Goal: Task Accomplishment & Management: Use online tool/utility

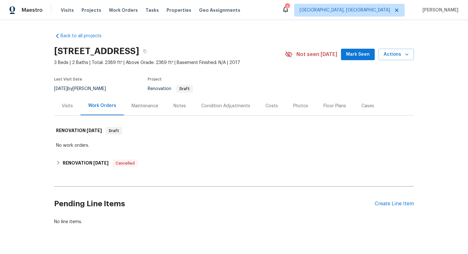
click at [78, 151] on div "Back to all projects [STREET_ADDRESS] 3 Beds | 2 Baths | Total: 2389 ft² | Abov…" at bounding box center [234, 129] width 360 height 203
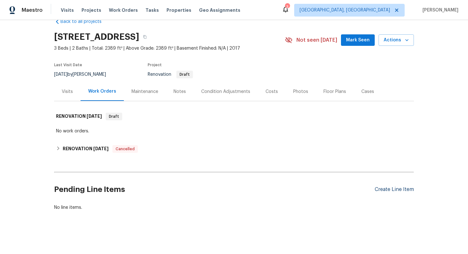
click at [393, 191] on div "Create Line Item" at bounding box center [394, 190] width 39 height 6
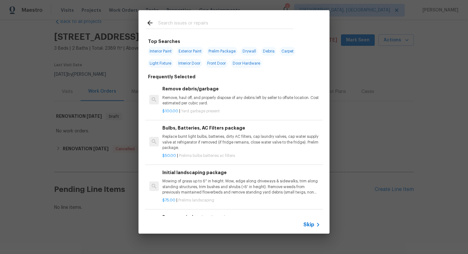
click at [309, 221] on div "Skip" at bounding box center [312, 225] width 18 height 8
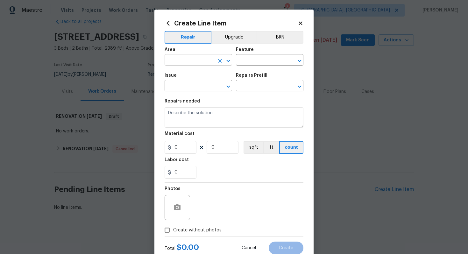
click at [186, 62] on input "text" at bounding box center [190, 61] width 50 height 10
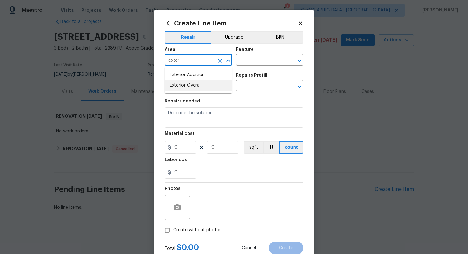
click at [199, 82] on li "Exterior Overall" at bounding box center [199, 85] width 68 height 11
type input "Exterior Overall"
click at [258, 65] on input "text" at bounding box center [261, 61] width 50 height 10
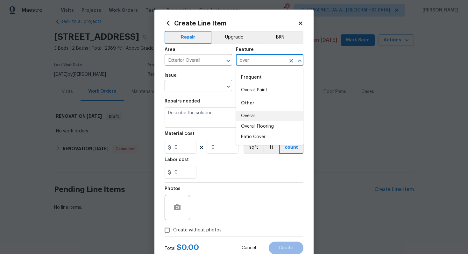
click at [246, 113] on li "Overall" at bounding box center [270, 116] width 68 height 11
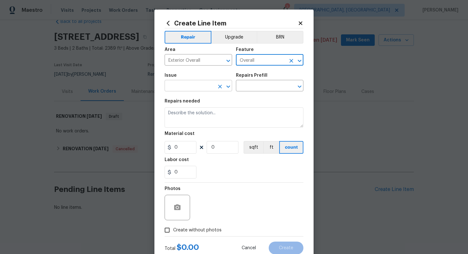
type input "Overall"
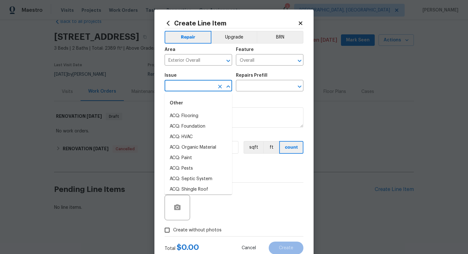
click at [193, 91] on body "Maestro Visits Projects Work Orders Tasks Properties Geo Assignments 3 Albuquer…" at bounding box center [234, 127] width 468 height 254
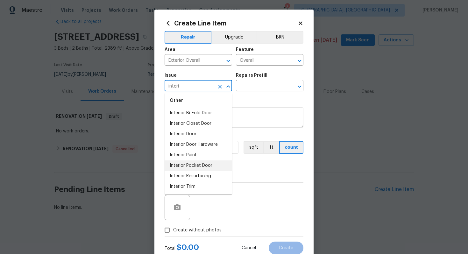
scroll to position [0, 0]
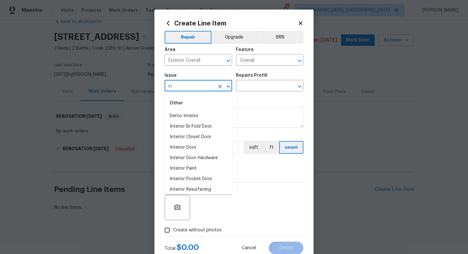
type input "i"
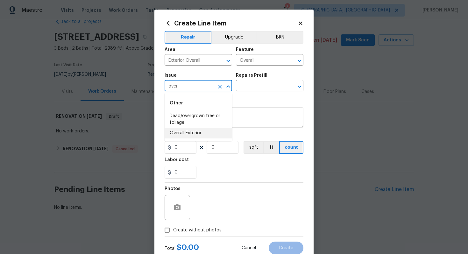
click at [193, 130] on li "Overall Exterior" at bounding box center [199, 133] width 68 height 11
type input "Overall Exterior"
click at [258, 87] on input "text" at bounding box center [261, 87] width 50 height 10
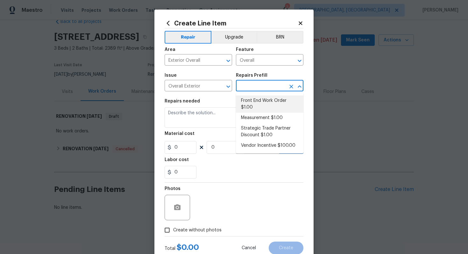
click at [255, 102] on li "Front End Work Order $1.00" at bounding box center [270, 104] width 68 height 17
type input "Front End Work Order $1.00"
type textarea "Placeholder line item for the creation of front end work orders."
type input "1"
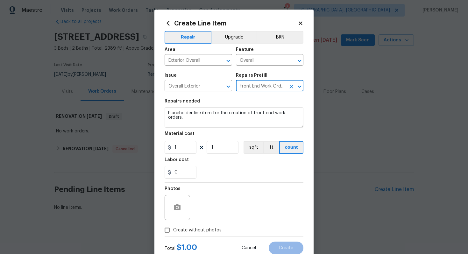
click at [203, 230] on span "Create without photos" at bounding box center [197, 230] width 48 height 7
click at [173, 230] on input "Create without photos" at bounding box center [167, 230] width 12 height 12
checkbox input "true"
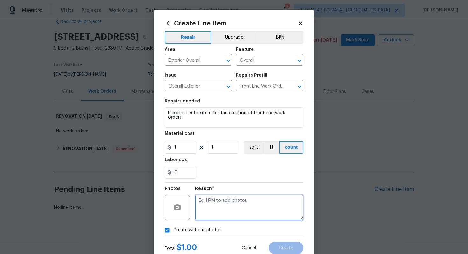
click at [218, 218] on textarea at bounding box center [249, 207] width 108 height 25
type textarea "n/a"
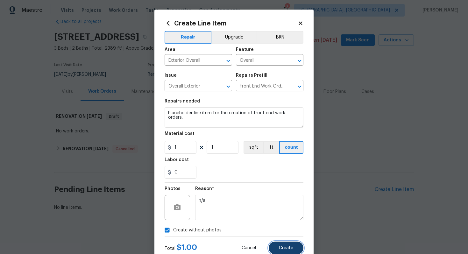
click at [293, 244] on button "Create" at bounding box center [286, 248] width 35 height 13
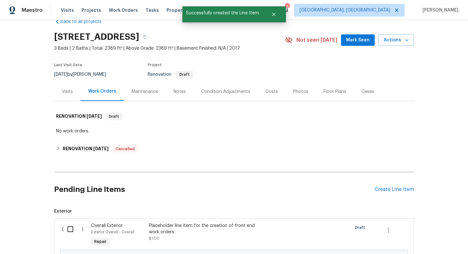
click at [91, 225] on span "Overall Exterior" at bounding box center [107, 226] width 32 height 4
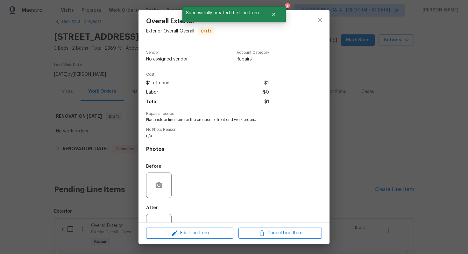
click at [359, 173] on div "Overall Exterior Exterior Overall - Overall Draft Vendor No assigned vendor Acc…" at bounding box center [234, 127] width 468 height 254
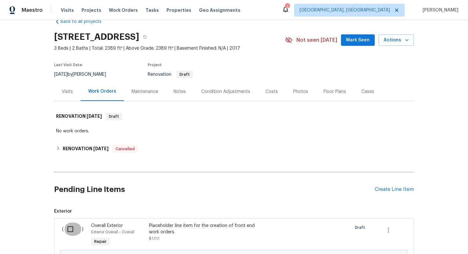
click at [70, 230] on input "checkbox" at bounding box center [73, 229] width 18 height 13
checkbox input "true"
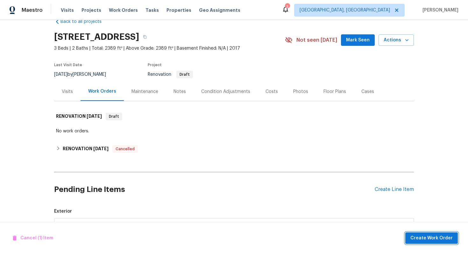
click at [416, 238] on span "Create Work Order" at bounding box center [431, 238] width 42 height 8
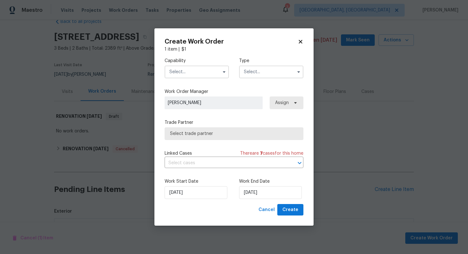
click at [203, 72] on input "text" at bounding box center [197, 72] width 64 height 13
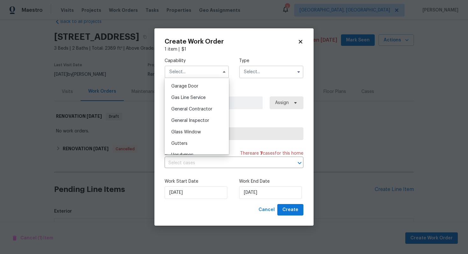
scroll to position [288, 0]
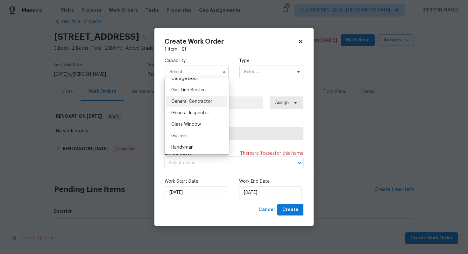
click at [191, 104] on div "General Contractor" at bounding box center [196, 101] width 61 height 11
type input "General Contractor"
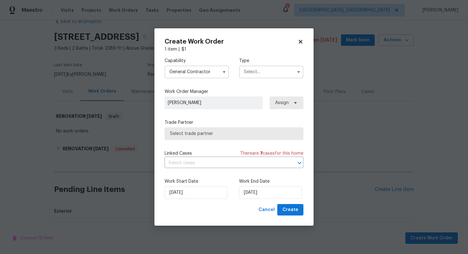
click at [255, 74] on input "text" at bounding box center [271, 72] width 64 height 13
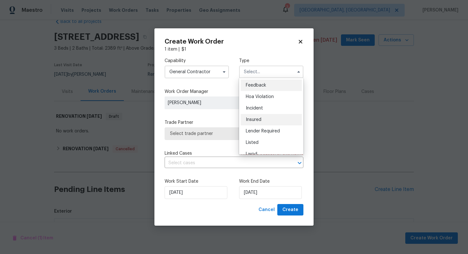
scroll to position [76, 0]
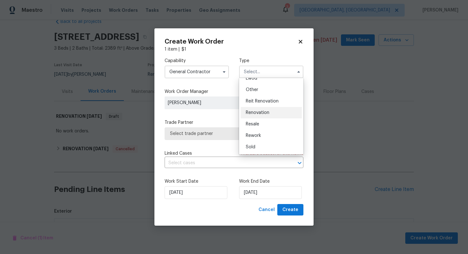
click at [254, 114] on span "Renovation" at bounding box center [258, 112] width 24 height 4
type input "Renovation"
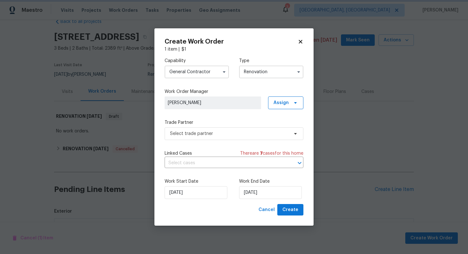
scroll to position [0, 0]
click at [189, 132] on span "Select trade partner" at bounding box center [229, 134] width 119 height 6
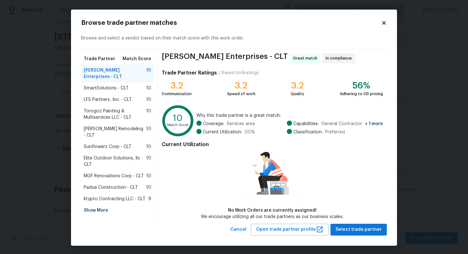
click at [124, 96] on span "LFS Partners, Inc. - CLT" at bounding box center [108, 99] width 48 height 6
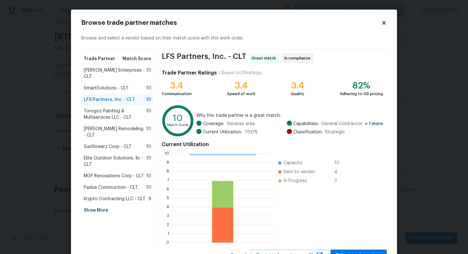
scroll to position [27, 0]
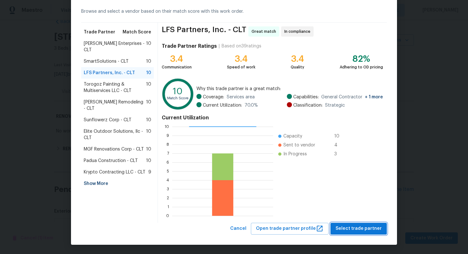
click at [350, 231] on span "Select trade partner" at bounding box center [359, 229] width 46 height 8
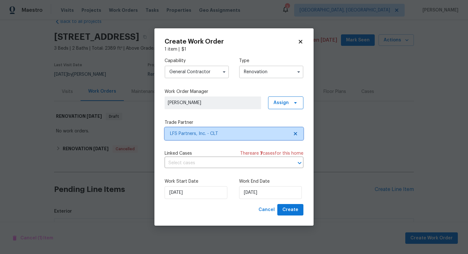
scroll to position [0, 0]
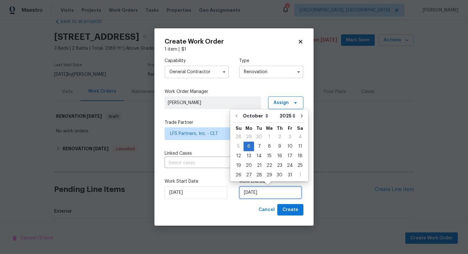
click at [248, 195] on input "06/10/2025" at bounding box center [270, 192] width 63 height 13
click at [292, 149] on div "10" at bounding box center [290, 146] width 11 height 9
type input "10/10/2025"
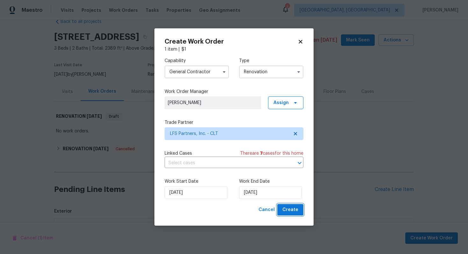
click at [286, 211] on span "Create" at bounding box center [290, 210] width 16 height 8
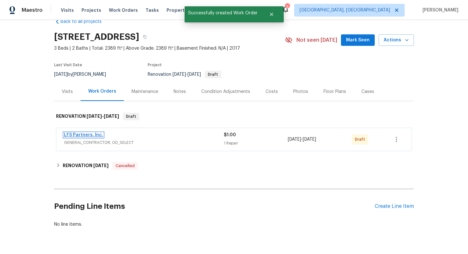
click at [88, 135] on link "LFS Partners, Inc." at bounding box center [83, 135] width 39 height 4
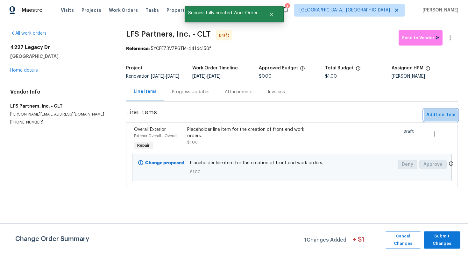
click at [437, 119] on span "Add line item" at bounding box center [440, 115] width 29 height 8
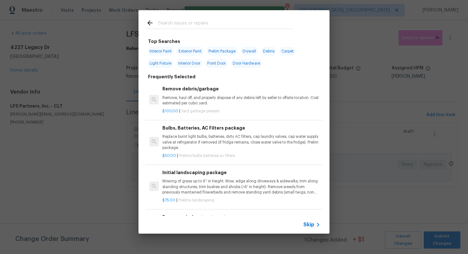
click at [308, 227] on span "Skip" at bounding box center [308, 225] width 11 height 6
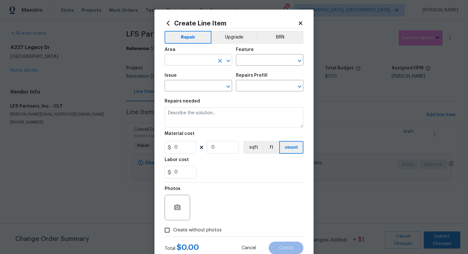
click at [197, 60] on input "text" at bounding box center [190, 61] width 50 height 10
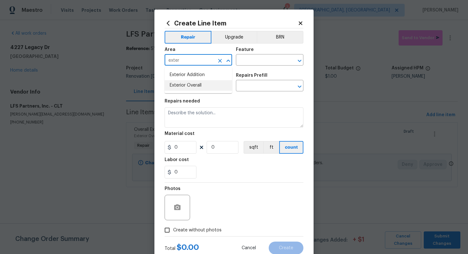
click at [206, 87] on li "Exterior Overall" at bounding box center [199, 85] width 68 height 11
type input "Exterior Overall"
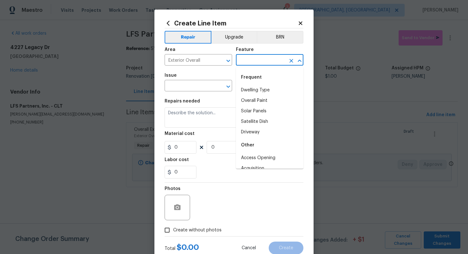
click at [260, 58] on input "text" at bounding box center [261, 61] width 50 height 10
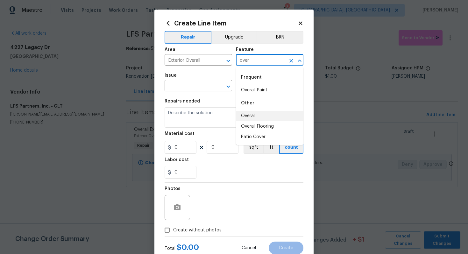
click at [260, 111] on li "Overall" at bounding box center [270, 116] width 68 height 11
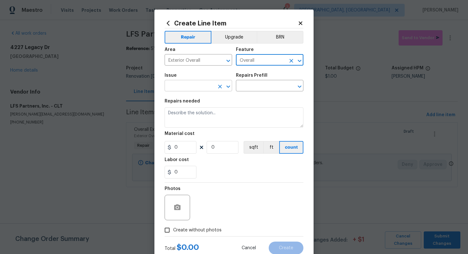
type input "Overall"
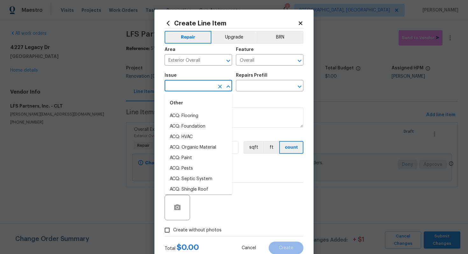
click at [176, 87] on input "text" at bounding box center [190, 87] width 50 height 10
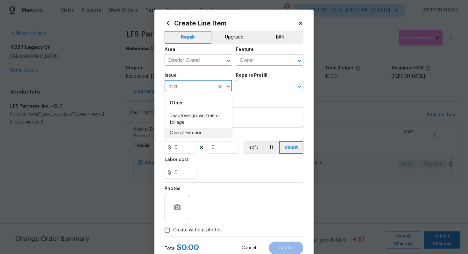
click at [199, 130] on li "Overall Exterior" at bounding box center [199, 133] width 68 height 11
type input "Overall Exterior"
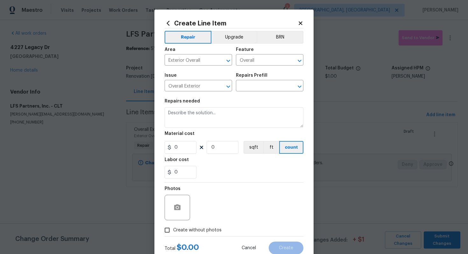
click at [267, 81] on div "Repairs Prefill" at bounding box center [270, 77] width 68 height 8
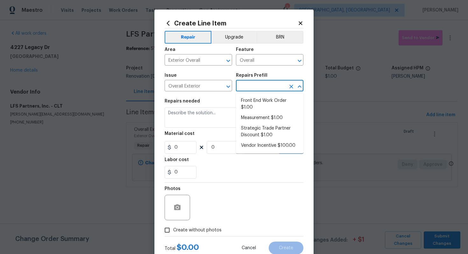
click at [262, 86] on input "text" at bounding box center [261, 87] width 50 height 10
click at [253, 127] on li "Strategic Trade Partner Discount $1.00" at bounding box center [270, 131] width 68 height 17
type input "Strategic Trade Partner Discount $1.00"
type textarea "Calculate and apply 5% STPP discount to the total of the work order as a negati…"
type input "1"
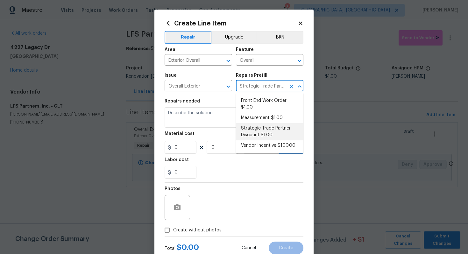
type input "1"
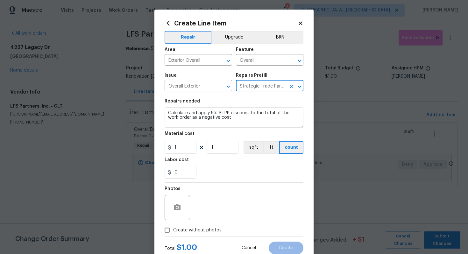
click at [200, 231] on span "Create without photos" at bounding box center [197, 230] width 48 height 7
click at [173, 231] on input "Create without photos" at bounding box center [167, 230] width 12 height 12
checkbox input "true"
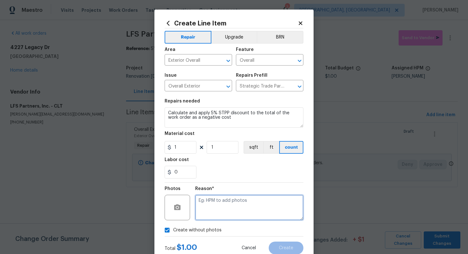
click at [222, 208] on textarea at bounding box center [249, 207] width 108 height 25
type textarea "n/a"
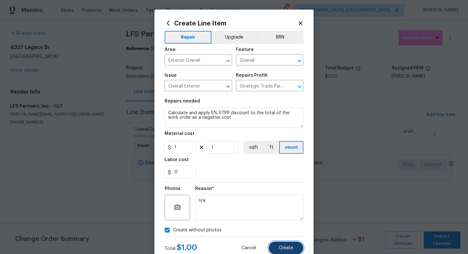
click at [288, 253] on button "Create" at bounding box center [286, 248] width 35 height 13
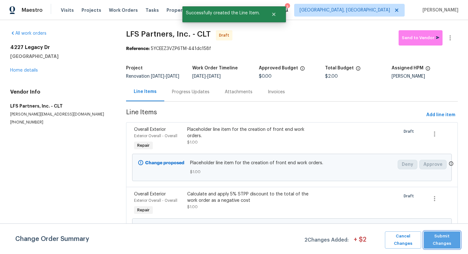
click at [440, 244] on span "Submit Changes" at bounding box center [442, 240] width 30 height 15
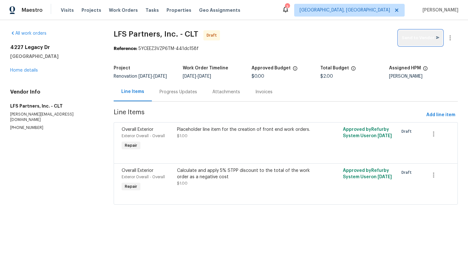
click at [422, 40] on span "Send to Vendor" at bounding box center [421, 37] width 38 height 7
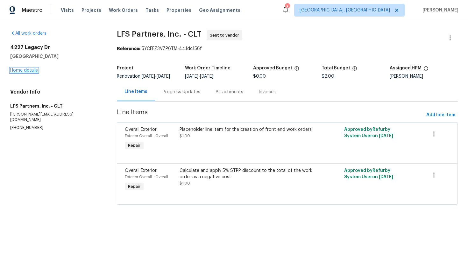
click at [20, 72] on link "Home details" at bounding box center [24, 70] width 28 height 4
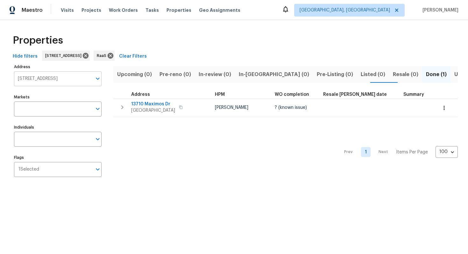
click at [68, 83] on input "13710 Maximos Dr Houston TX 77083" at bounding box center [53, 78] width 78 height 15
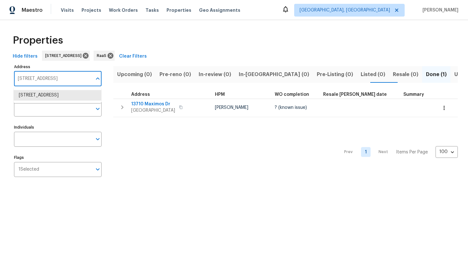
paste input "20019 Nightbird Trl, Crosby, TX 77532"
type input "20019 Nightbird Trl, Crosby, TX 77532"
click at [40, 96] on li "20019 Nightbird Trl Crosby TX 77532" at bounding box center [58, 95] width 88 height 11
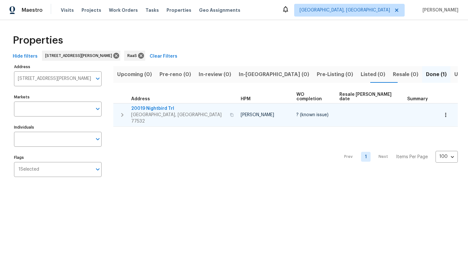
click at [164, 105] on span "20019 Nightbird Trl" at bounding box center [178, 108] width 95 height 6
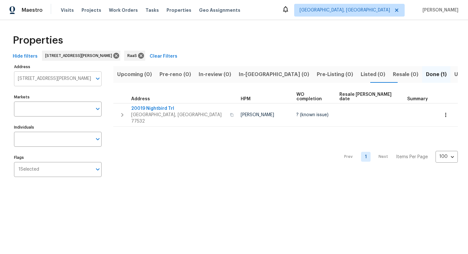
click at [43, 82] on input "20019 Nightbird Trl Crosby TX 77532" at bounding box center [53, 78] width 78 height 15
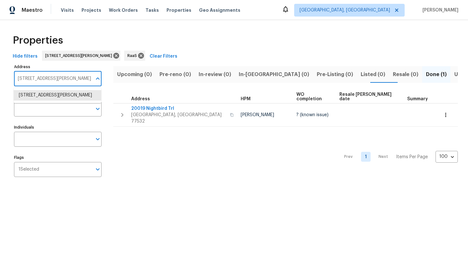
paste input "12710 Skyknoll Ln, Houston, TX 7708"
type input "12710 Skyknoll Ln, Houston, TX 77082"
click at [59, 98] on li "[STREET_ADDRESS]" at bounding box center [58, 95] width 88 height 11
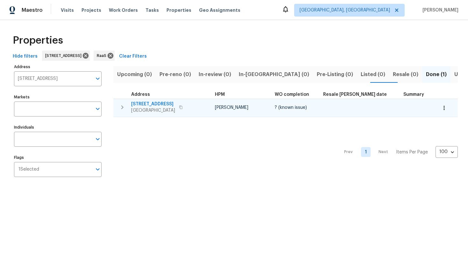
click at [145, 105] on span "[STREET_ADDRESS]" at bounding box center [153, 104] width 44 height 6
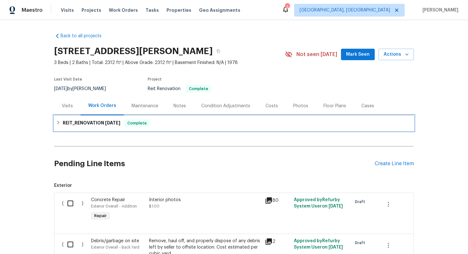
click at [126, 125] on span "Complete" at bounding box center [137, 123] width 25 height 6
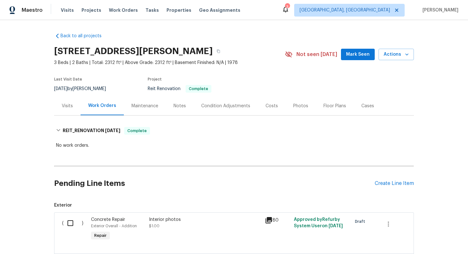
click at [266, 106] on div "Costs" at bounding box center [272, 106] width 12 height 6
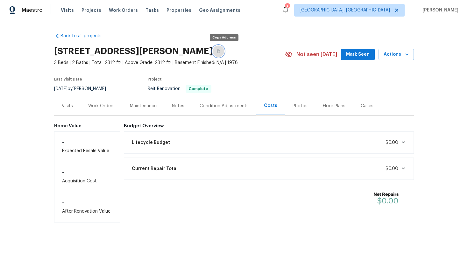
click at [220, 51] on icon "button" at bounding box center [219, 51] width 4 height 4
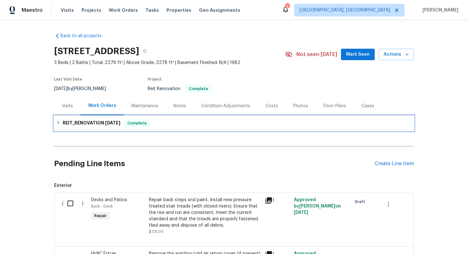
click at [145, 124] on span "Complete" at bounding box center [137, 123] width 25 height 6
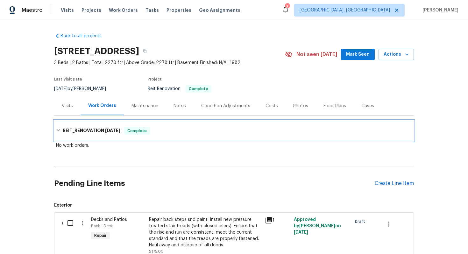
click at [145, 124] on div "REIT_RENOVATION 9/9/25 Complete" at bounding box center [234, 131] width 360 height 20
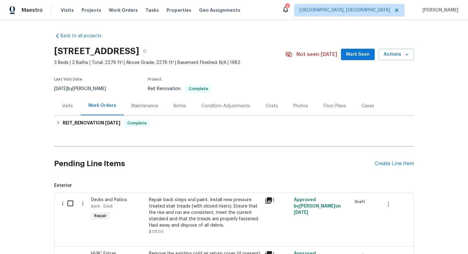
click at [276, 108] on div "Costs" at bounding box center [272, 105] width 28 height 19
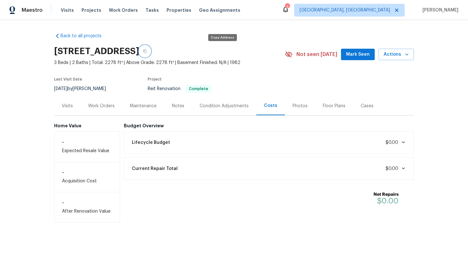
click at [147, 51] on icon "button" at bounding box center [145, 51] width 4 height 4
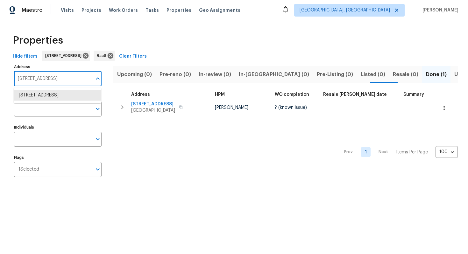
click at [50, 77] on input "[STREET_ADDRESS]" at bounding box center [53, 78] width 78 height 15
paste input "[STREET_ADDRESS]"
type input "[STREET_ADDRESS]"
click at [51, 97] on li "[STREET_ADDRESS]" at bounding box center [58, 95] width 88 height 11
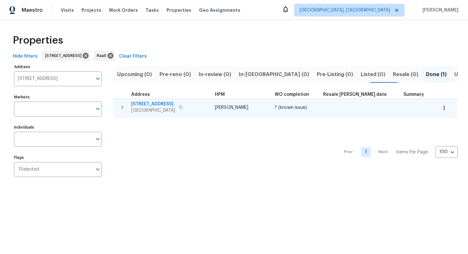
click at [156, 103] on span "[STREET_ADDRESS]" at bounding box center [153, 104] width 44 height 6
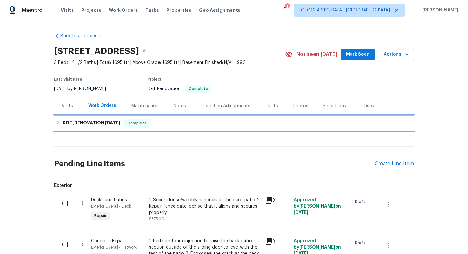
click at [101, 121] on h6 "REIT_RENOVATION [DATE]" at bounding box center [92, 123] width 58 height 8
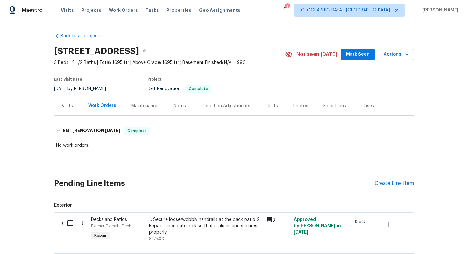
click at [269, 105] on div "Costs" at bounding box center [272, 106] width 12 height 6
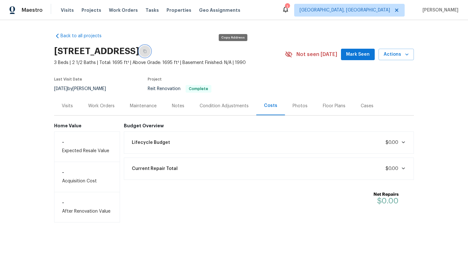
click at [146, 52] on icon "button" at bounding box center [144, 52] width 3 height 4
